Goal: Task Accomplishment & Management: Use online tool/utility

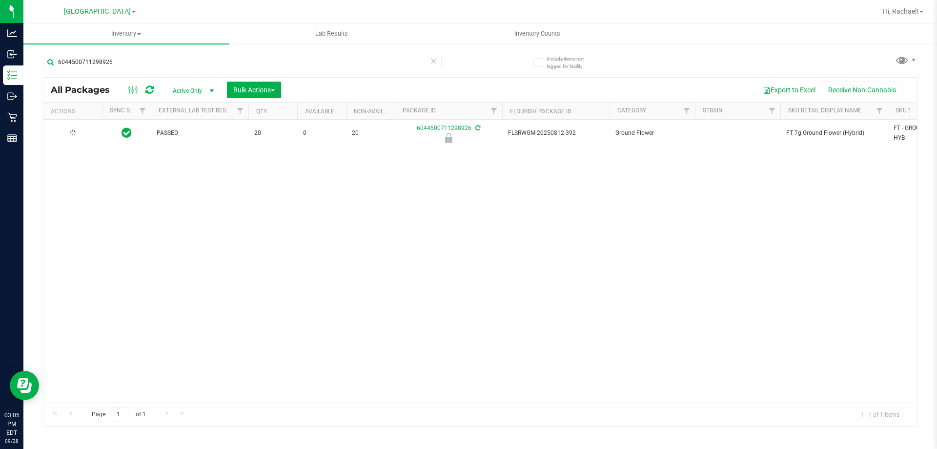
type input "6044500711298926"
click at [80, 137] on div at bounding box center [72, 132] width 47 height 9
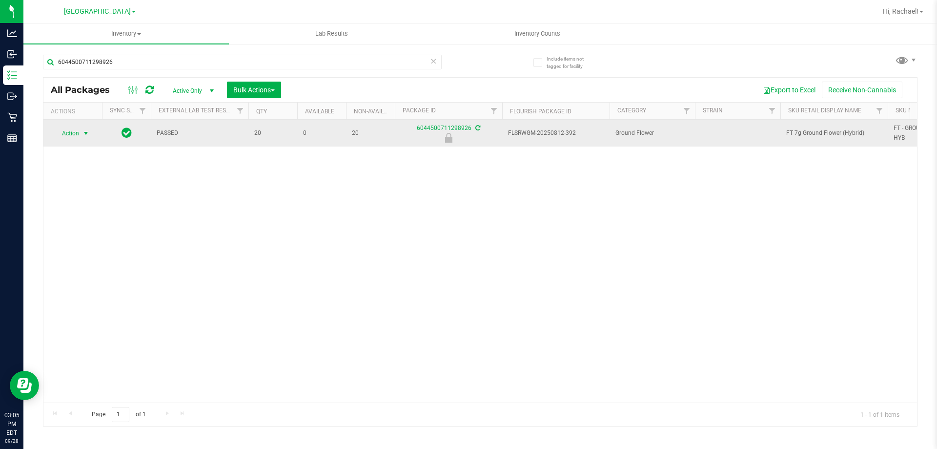
click at [76, 134] on span "Action" at bounding box center [66, 133] width 26 height 14
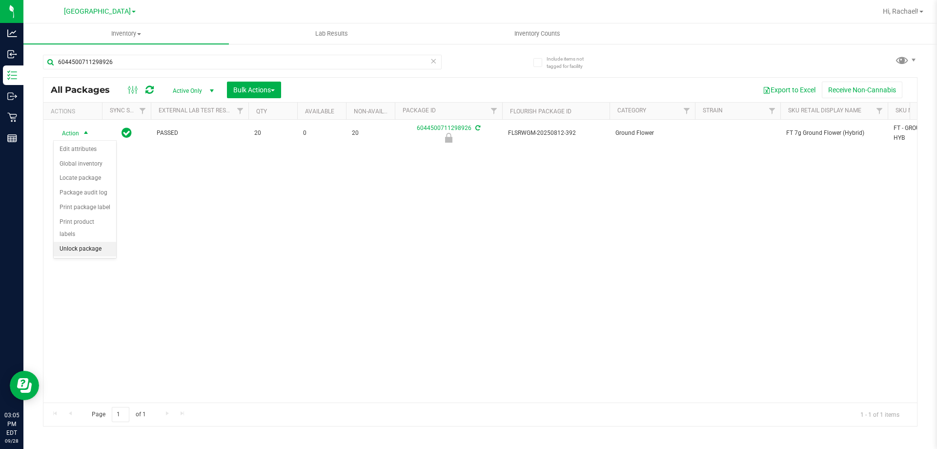
click at [94, 242] on li "Unlock package" at bounding box center [85, 249] width 62 height 15
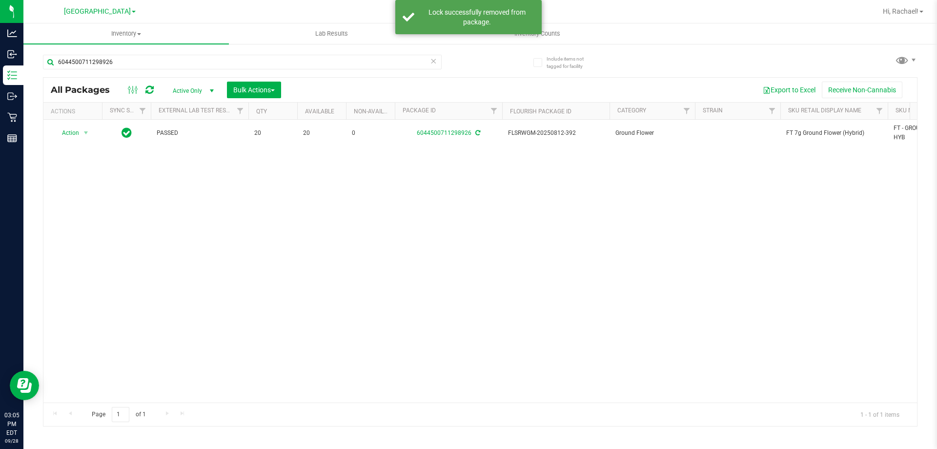
click at [432, 62] on icon at bounding box center [433, 61] width 7 height 12
